Goal: Task Accomplishment & Management: Manage account settings

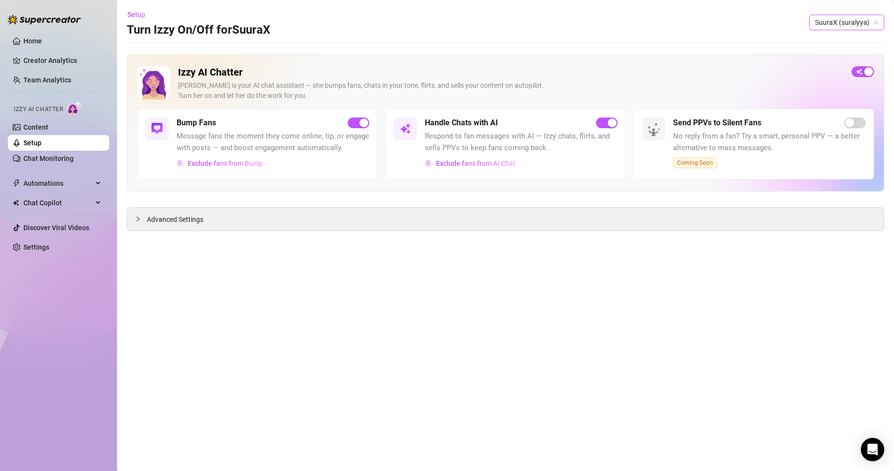
click at [870, 26] on span "SuuraX (suralyya)" at bounding box center [846, 22] width 63 height 15
click at [835, 59] on div "Suraa ( sushishura )" at bounding box center [838, 59] width 76 height 12
click at [494, 166] on span "Exclude fans from AI Chat" at bounding box center [475, 163] width 79 height 8
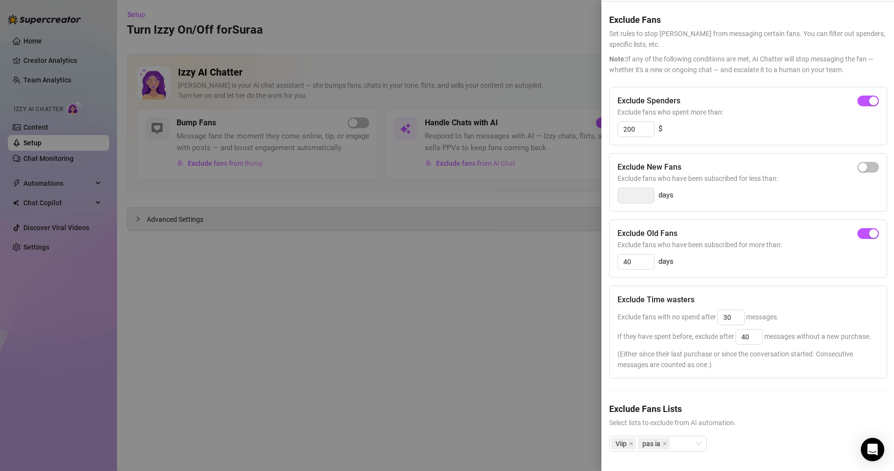
scroll to position [50, 0]
click at [741, 310] on input "30" at bounding box center [731, 317] width 26 height 15
drag, startPoint x: 742, startPoint y: 297, endPoint x: 720, endPoint y: 300, distance: 22.1
click at [720, 310] on input "30" at bounding box center [731, 317] width 26 height 15
type input "50"
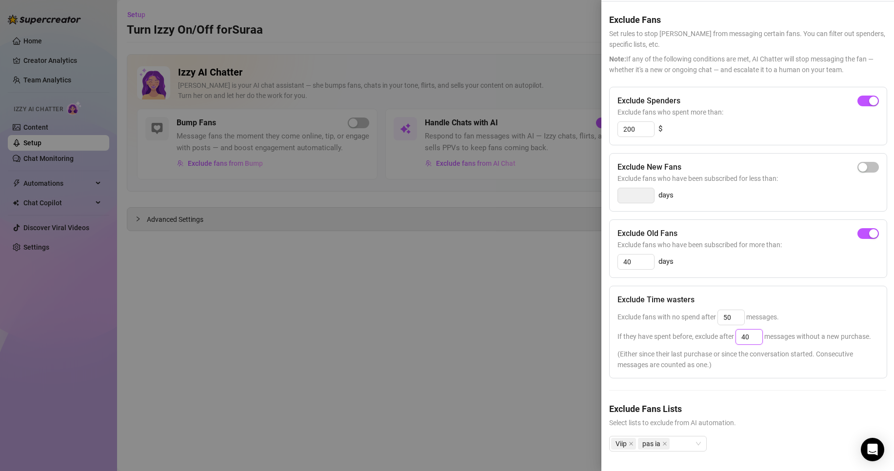
drag, startPoint x: 754, startPoint y: 314, endPoint x: 621, endPoint y: 321, distance: 133.3
click at [620, 329] on div "If they have spent before, exclude after 40 messages without a new purchase." at bounding box center [747, 337] width 261 height 16
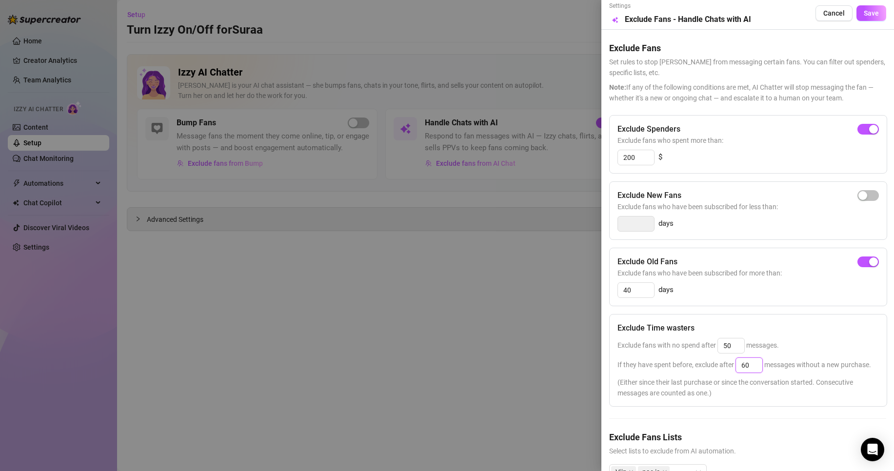
scroll to position [0, 0]
type input "60"
click at [863, 18] on span "Save" at bounding box center [870, 16] width 15 height 8
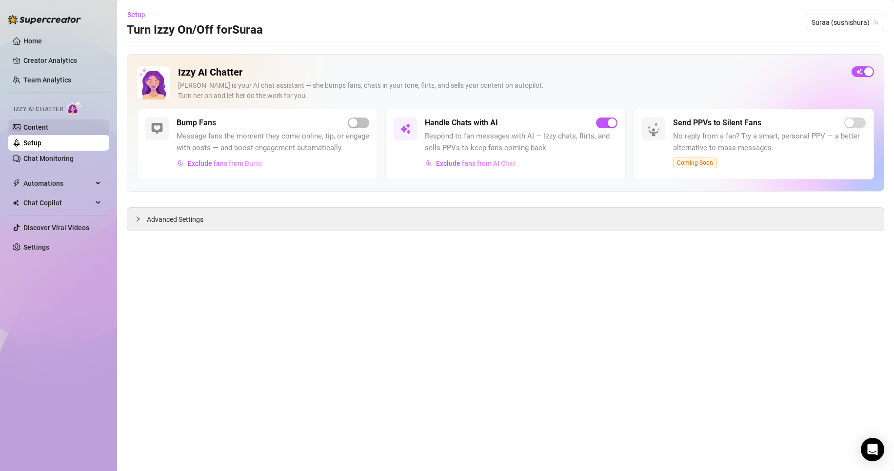
click at [48, 129] on link "Content" at bounding box center [35, 127] width 25 height 8
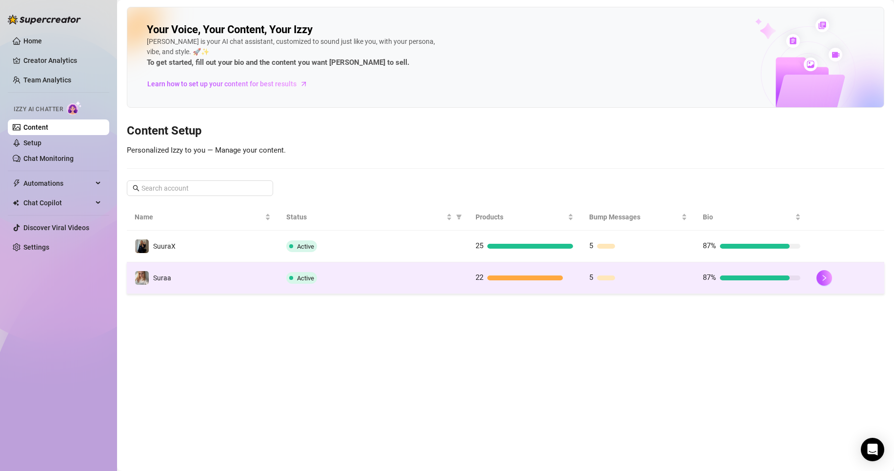
click at [206, 293] on td "Suraa" at bounding box center [203, 278] width 152 height 32
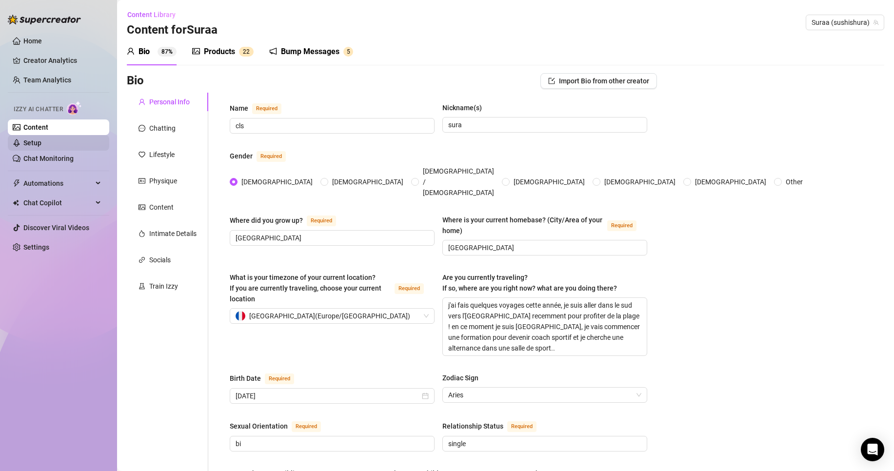
click at [41, 141] on link "Setup" at bounding box center [32, 143] width 18 height 8
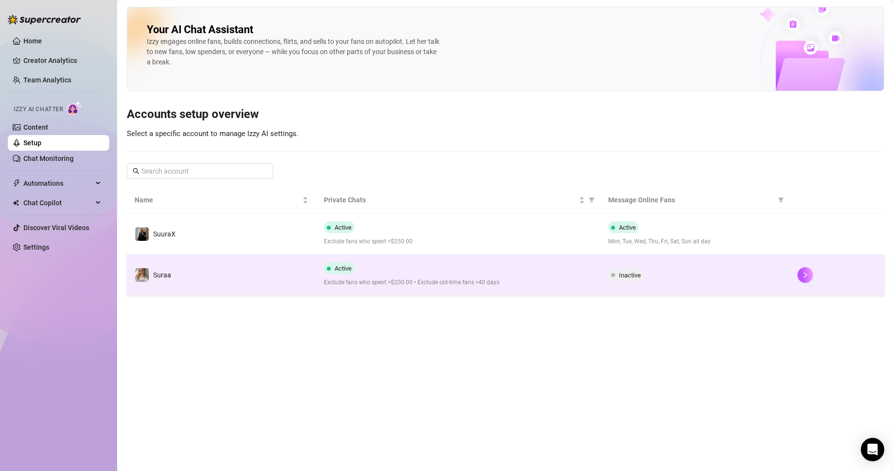
click at [265, 259] on td "Suraa" at bounding box center [221, 274] width 189 height 41
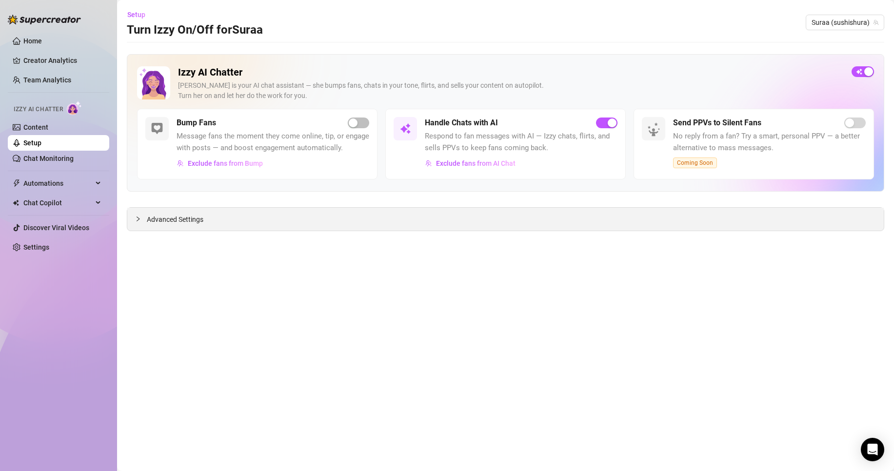
click at [408, 217] on div "Advanced Settings" at bounding box center [505, 219] width 756 height 23
click at [178, 223] on span "Advanced Settings" at bounding box center [175, 219] width 57 height 11
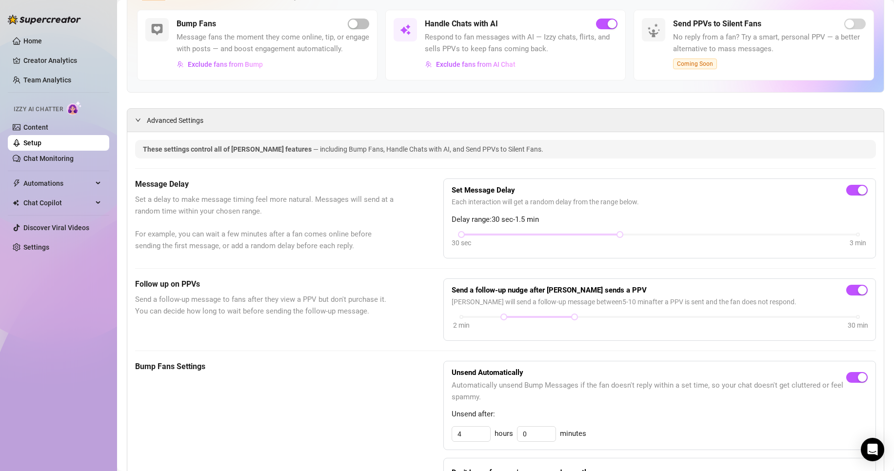
scroll to position [99, 0]
drag, startPoint x: 614, startPoint y: 245, endPoint x: 540, endPoint y: 248, distance: 74.6
click at [542, 248] on div "30 sec 3 min" at bounding box center [659, 240] width 416 height 19
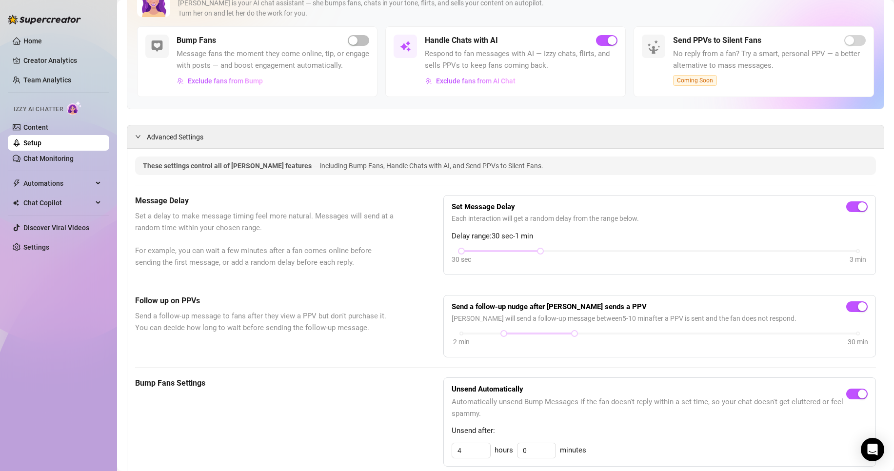
scroll to position [85, 0]
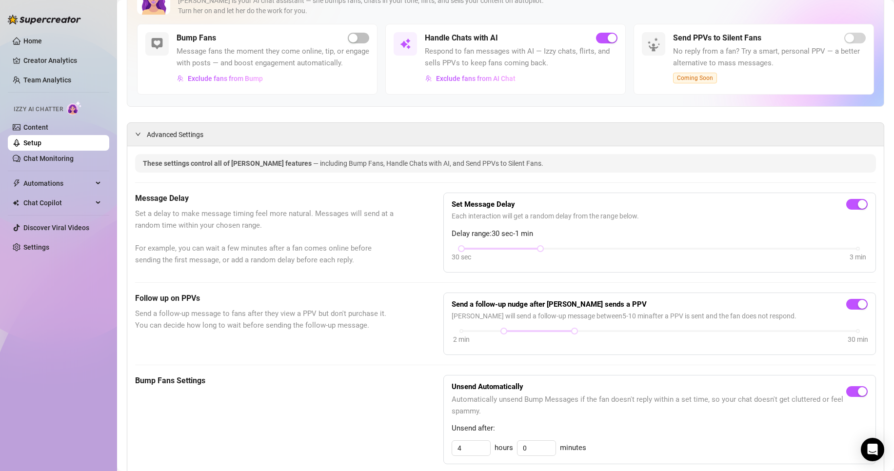
click at [577, 255] on div "Set Message Delay Each interaction will get a random delay from the range below…" at bounding box center [659, 232] width 416 height 63
click at [570, 263] on div "30 sec 3 min" at bounding box center [659, 255] width 416 height 19
click at [538, 256] on div "Set Message Delay Each interaction will get a random delay from the range below…" at bounding box center [659, 232] width 416 height 63
drag, startPoint x: 538, startPoint y: 261, endPoint x: 594, endPoint y: 275, distance: 57.8
click at [594, 264] on div "30 sec 3 min" at bounding box center [659, 255] width 416 height 19
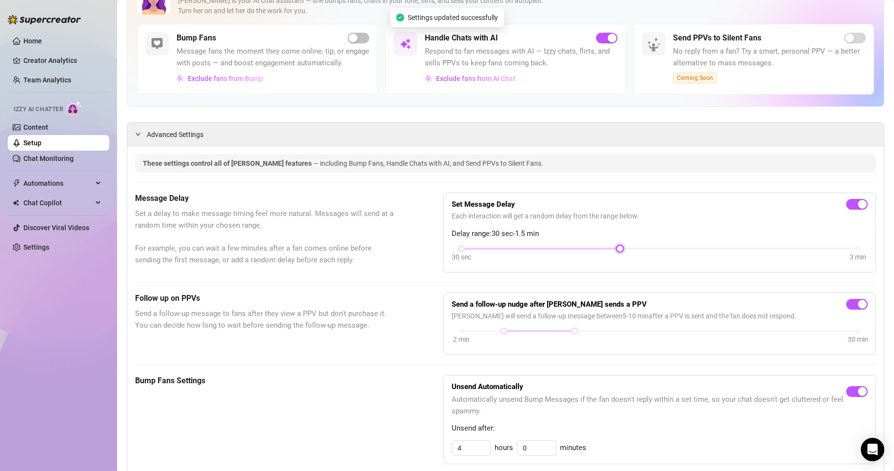
scroll to position [0, 0]
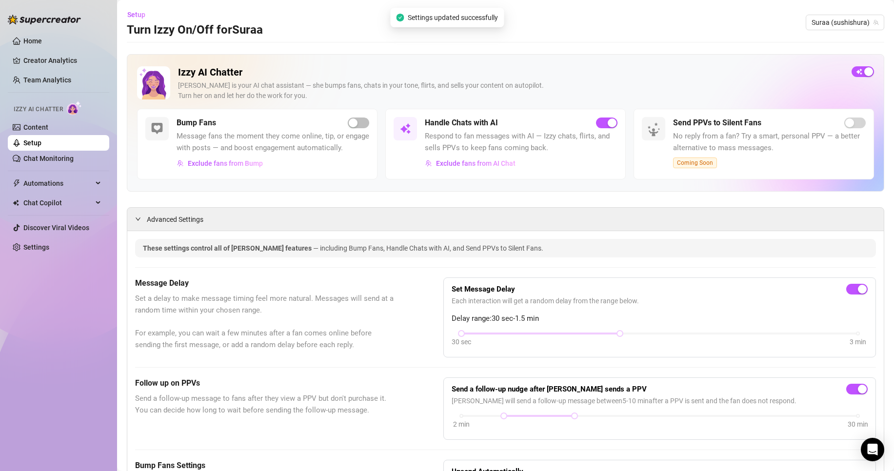
click at [41, 139] on link "Setup" at bounding box center [32, 143] width 18 height 8
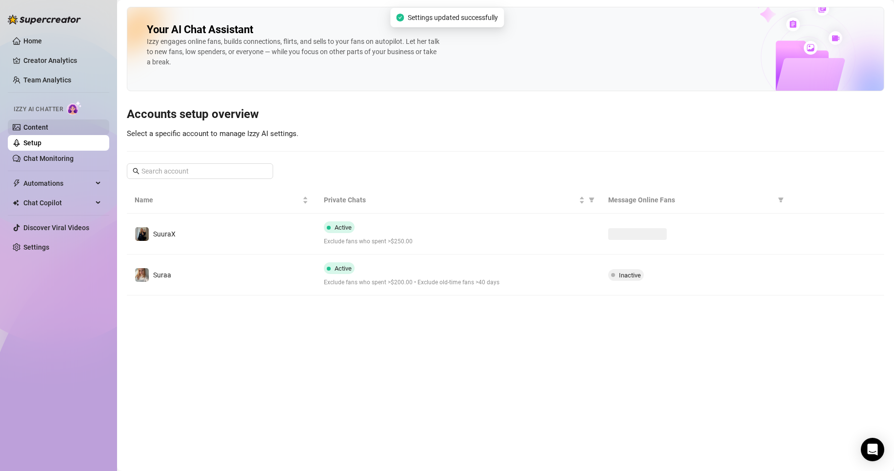
click at [38, 123] on link "Content" at bounding box center [35, 127] width 25 height 8
